Goal: Task Accomplishment & Management: Manage account settings

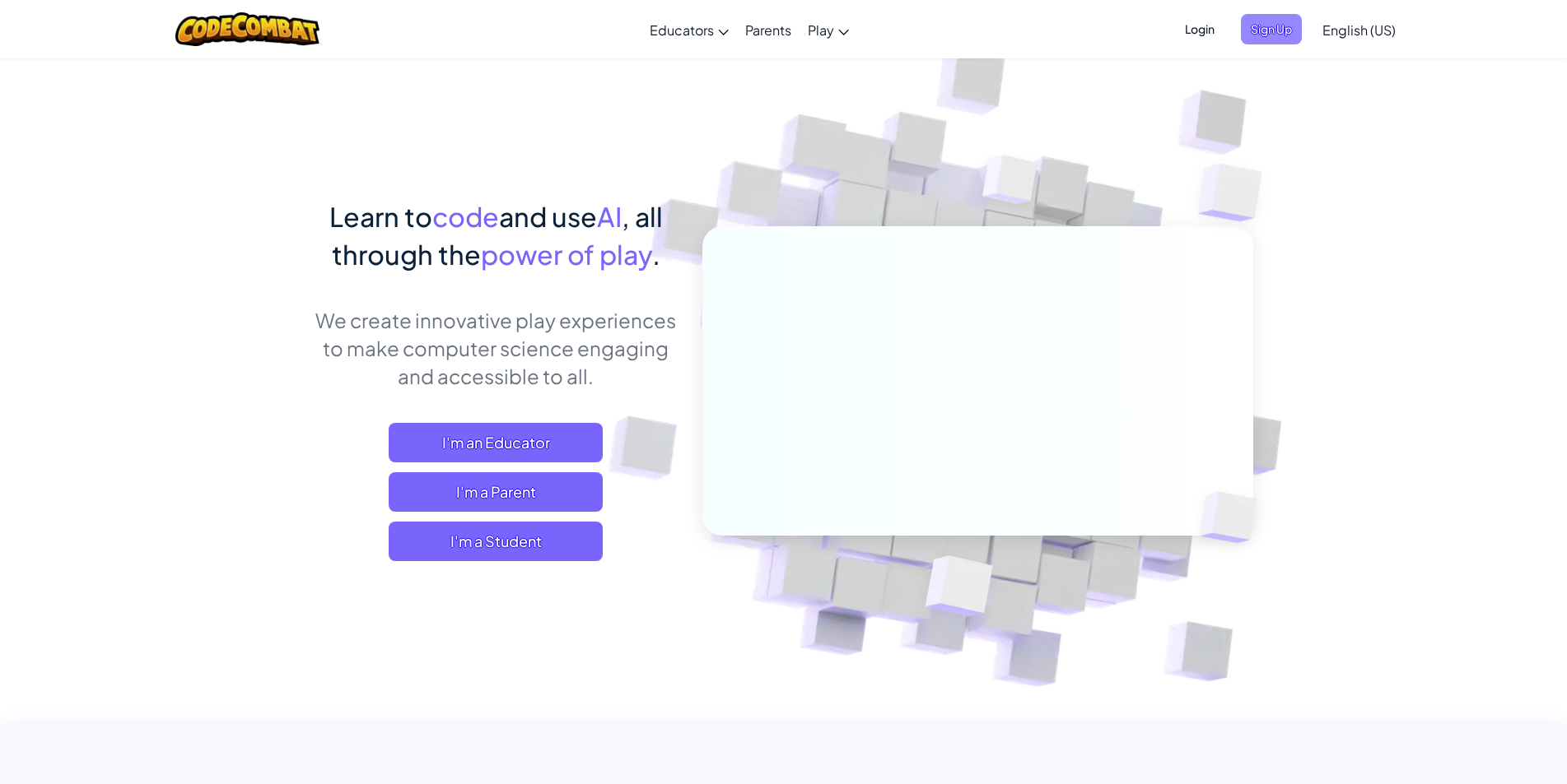
click at [1279, 30] on span "Sign Up" at bounding box center [1271, 29] width 61 height 31
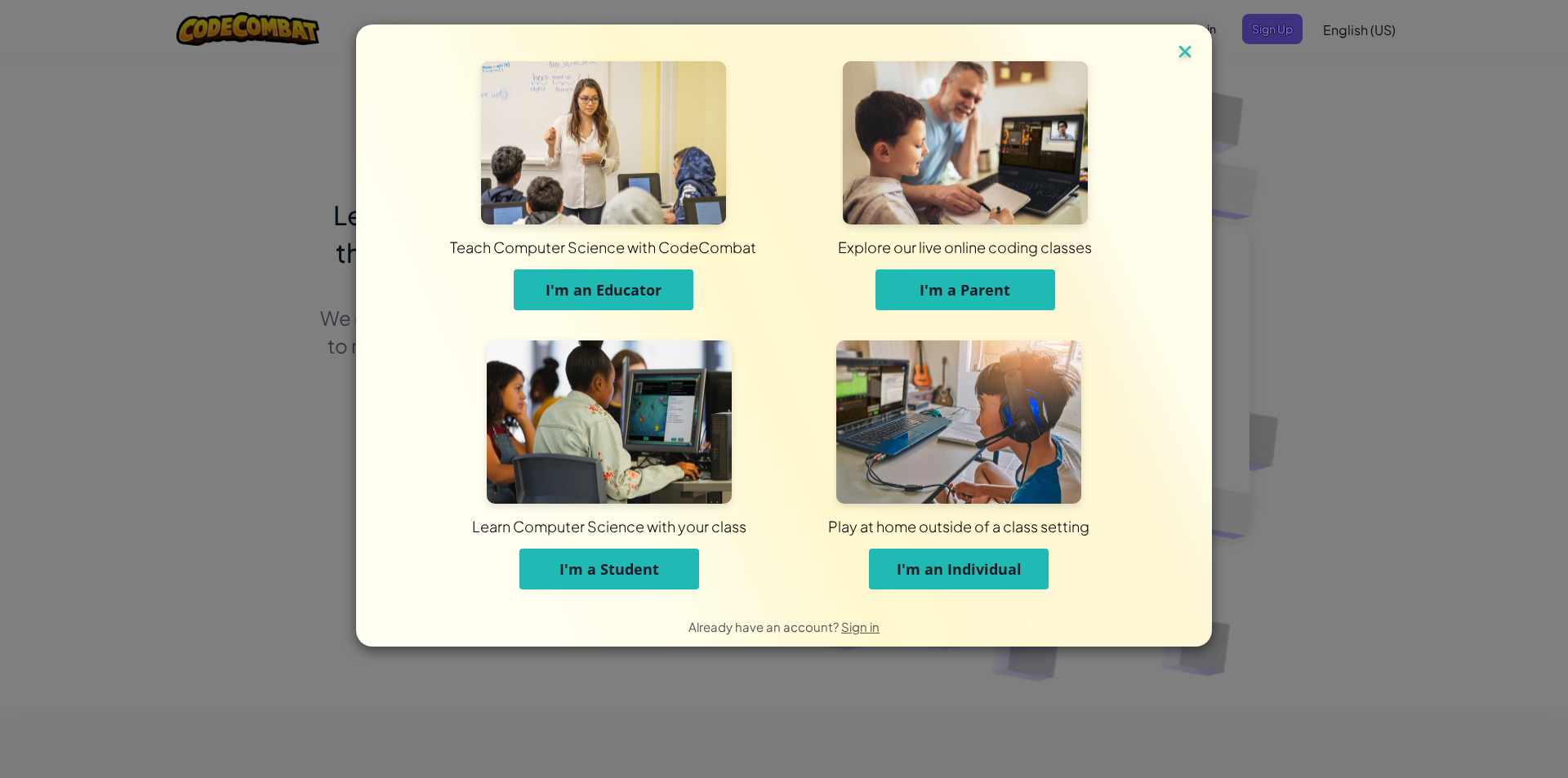
click at [1188, 49] on img at bounding box center [1185, 53] width 22 height 25
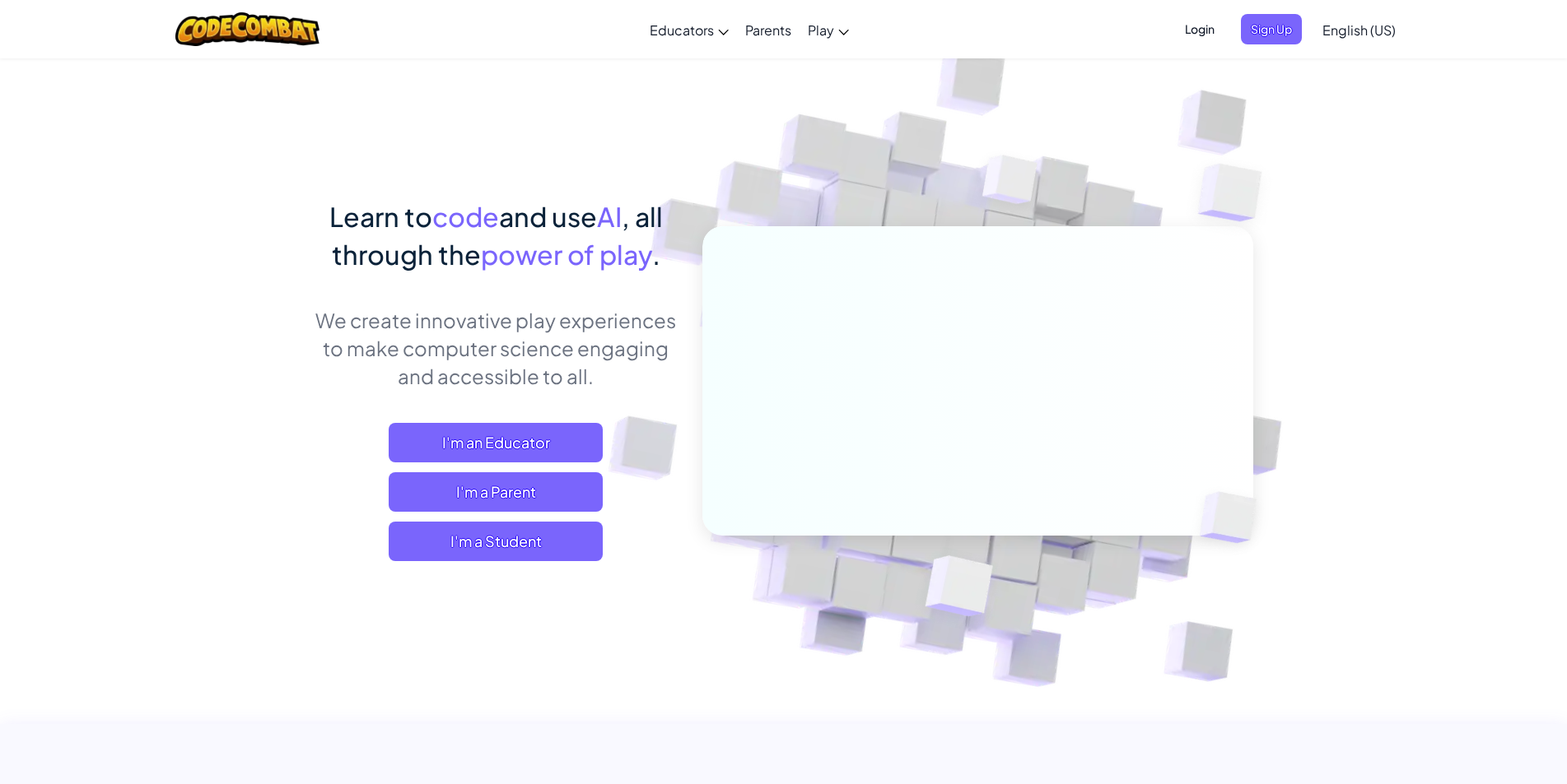
click at [1203, 27] on span "Login" at bounding box center [1200, 29] width 49 height 31
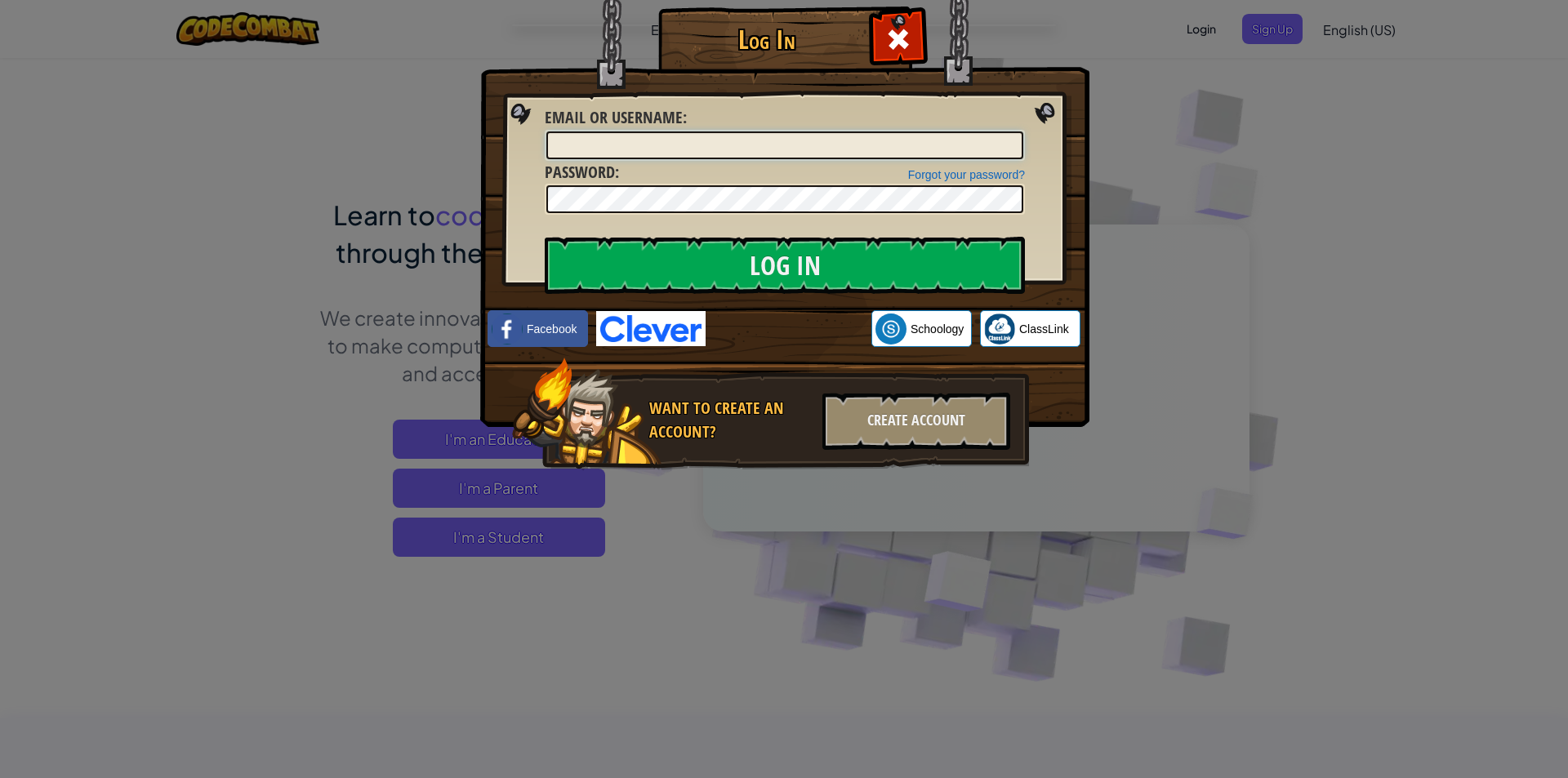
click at [795, 153] on input "Email or Username :" at bounding box center [785, 145] width 477 height 27
click at [545, 236] on input "Log In" at bounding box center [784, 265] width 480 height 57
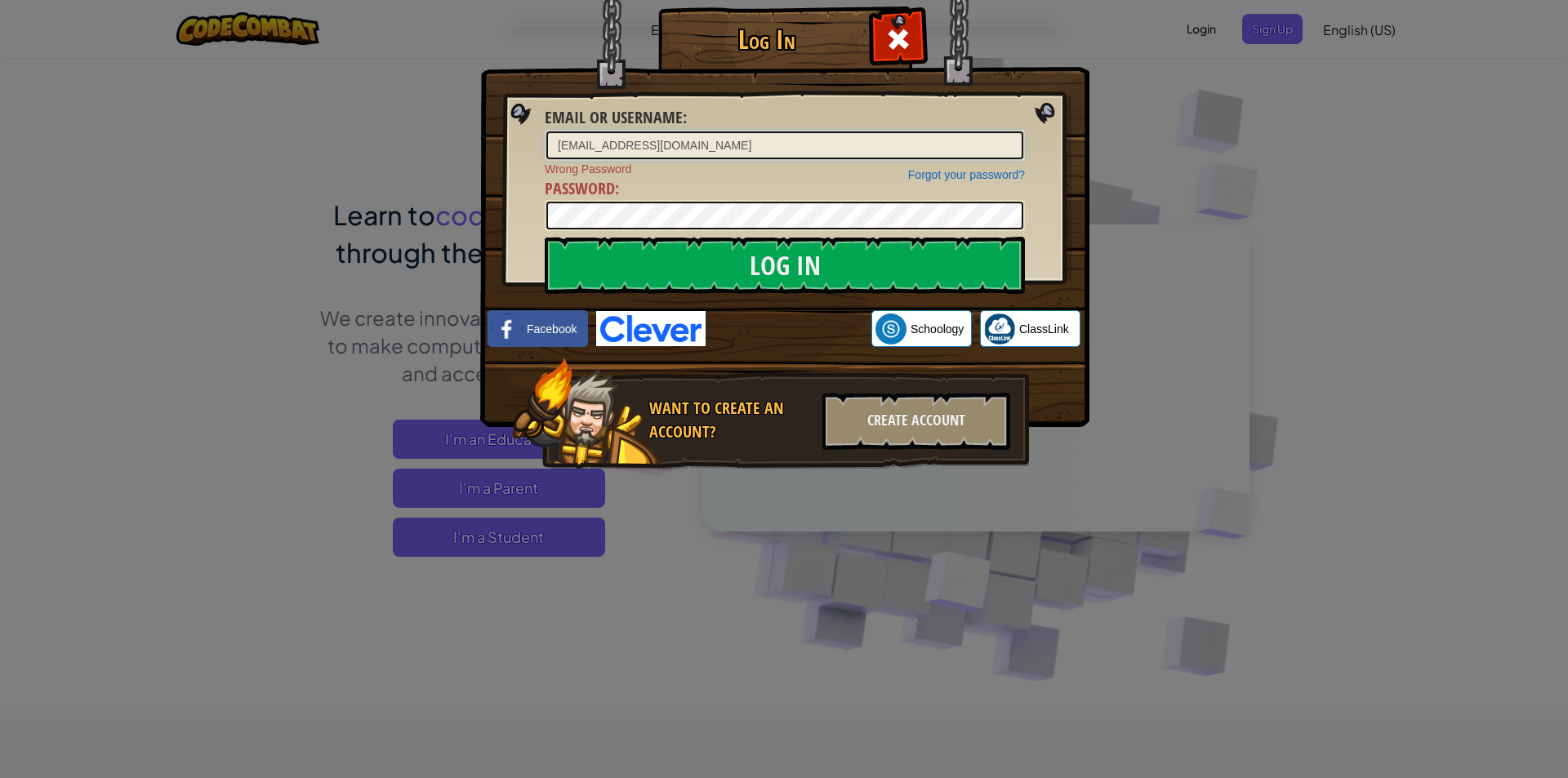
click at [711, 142] on input "[EMAIL_ADDRESS][DOMAIN_NAME]" at bounding box center [785, 145] width 477 height 27
type input "[EMAIL_ADDRESS][DOMAIN_NAME]"
click at [545, 236] on input "Log In" at bounding box center [784, 265] width 480 height 57
click at [769, 271] on input "Log In" at bounding box center [784, 265] width 480 height 57
click at [1042, 118] on img at bounding box center [784, 189] width 609 height 475
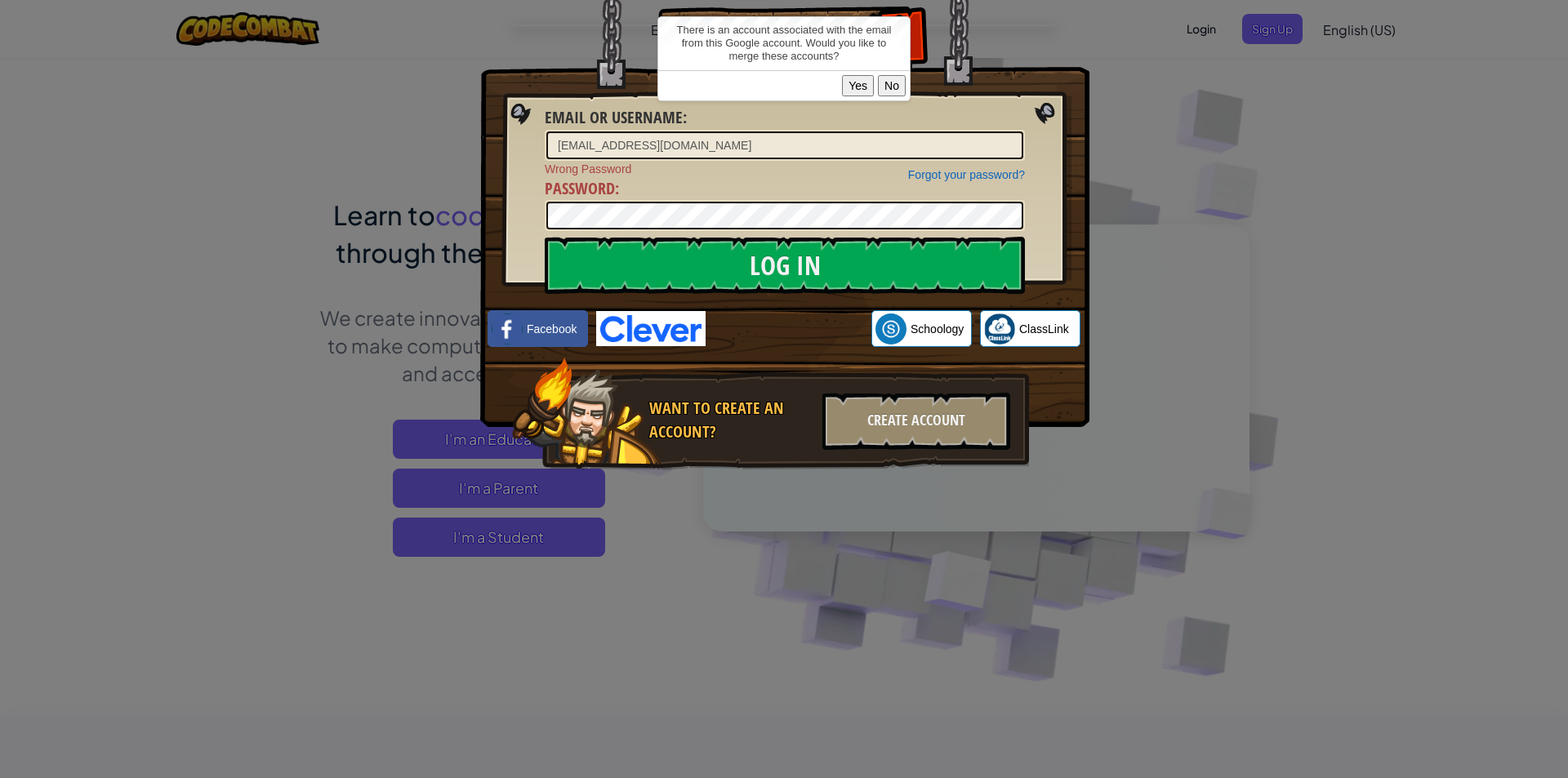
click at [864, 79] on button "Yes" at bounding box center [858, 86] width 31 height 22
